Goal: Find specific page/section

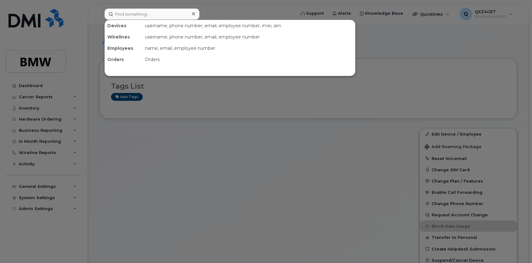
click at [118, 14] on input at bounding box center [151, 13] width 95 height 11
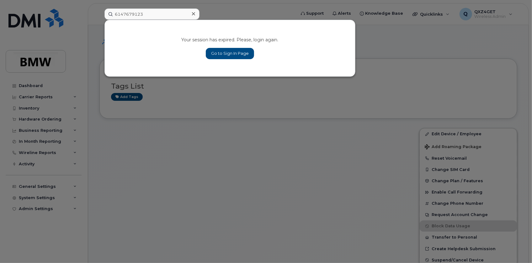
type input "6147679123"
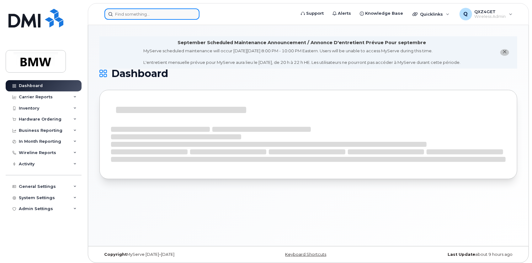
click at [133, 13] on input at bounding box center [151, 13] width 95 height 11
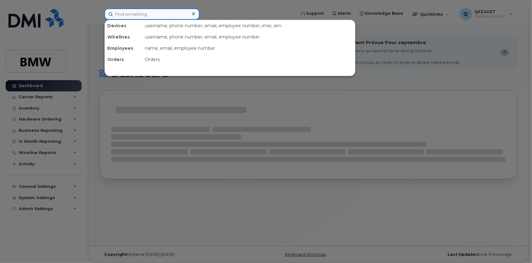
paste input "6147679123"
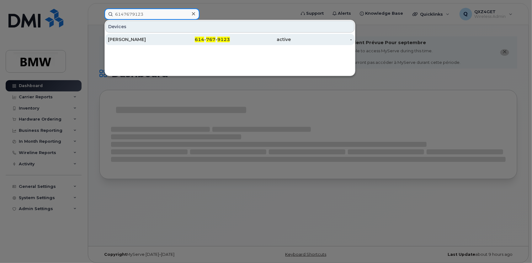
type input "6147679123"
click at [120, 37] on div "[PERSON_NAME]" at bounding box center [138, 39] width 61 height 6
click at [132, 38] on div "[PERSON_NAME]" at bounding box center [138, 39] width 61 height 6
